Goal: Task Accomplishment & Management: Use online tool/utility

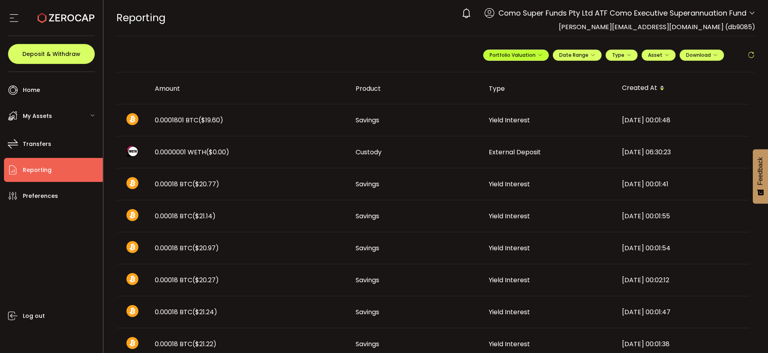
click at [538, 56] on icon "button" at bounding box center [540, 55] width 5 height 5
click at [504, 74] on icon at bounding box center [507, 75] width 6 height 6
click at [530, 74] on span "Portfolio Valuation" at bounding box center [542, 74] width 44 height 7
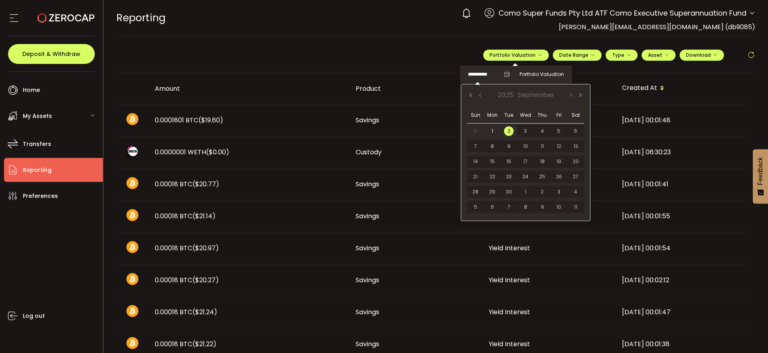
click at [482, 76] on input "**********" at bounding box center [484, 75] width 32 height 10
click at [559, 108] on th "Fri" at bounding box center [559, 115] width 17 height 16
click at [480, 95] on button "Previous Month" at bounding box center [481, 95] width 10 height 6
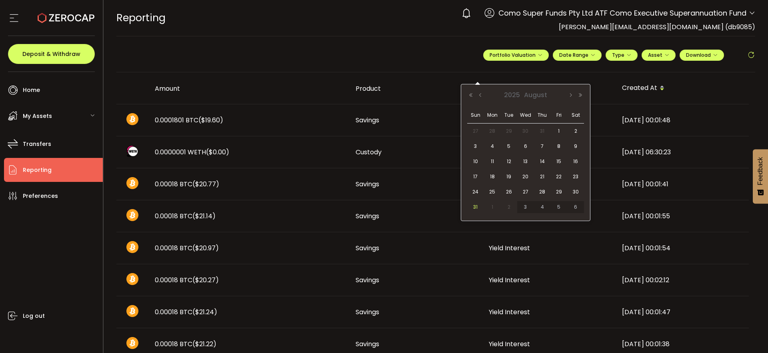
click at [475, 206] on span "31" at bounding box center [476, 207] width 10 height 10
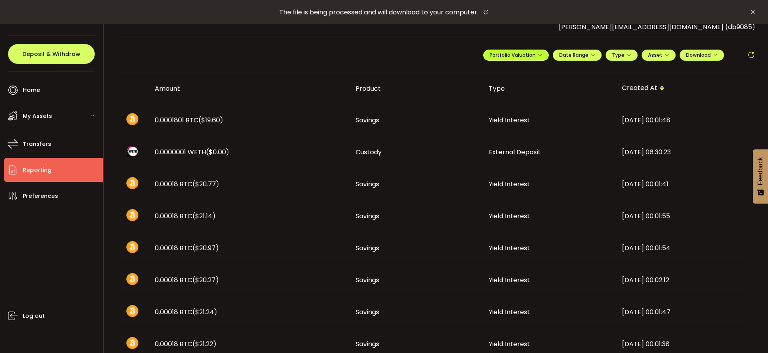
click at [517, 56] on span "Portfolio Valuation" at bounding box center [516, 55] width 53 height 7
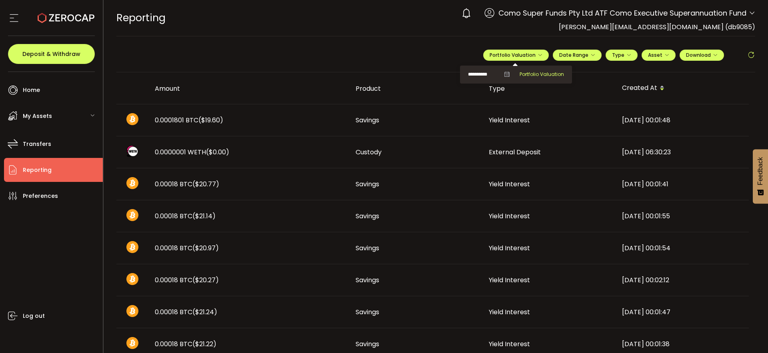
click at [527, 74] on span "Portfolio Valuation" at bounding box center [542, 74] width 44 height 7
